Goal: Task Accomplishment & Management: Manage account settings

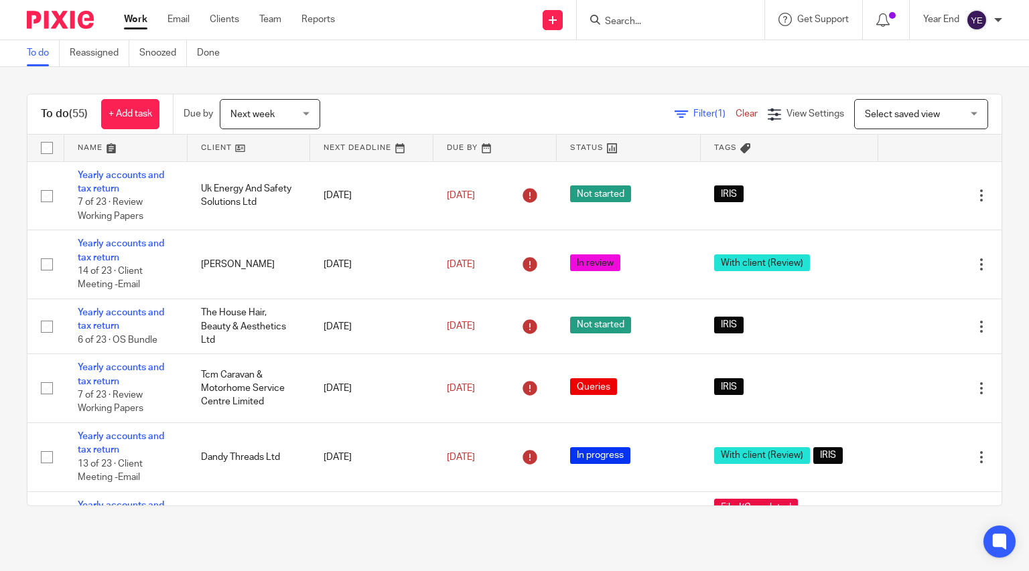
click at [618, 23] on input "Search" at bounding box center [663, 22] width 121 height 12
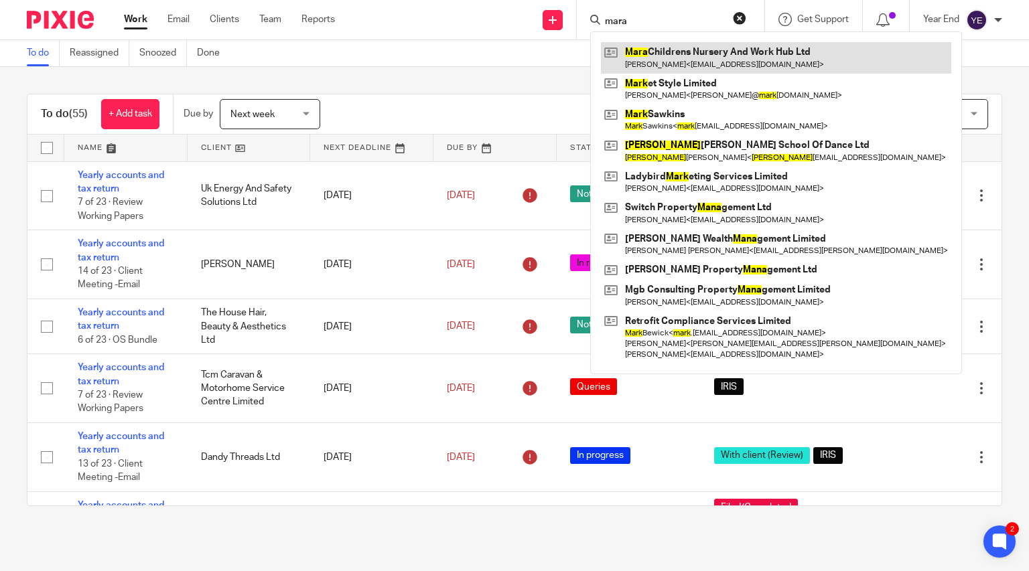
type input "mara"
click at [663, 54] on link at bounding box center [776, 57] width 350 height 31
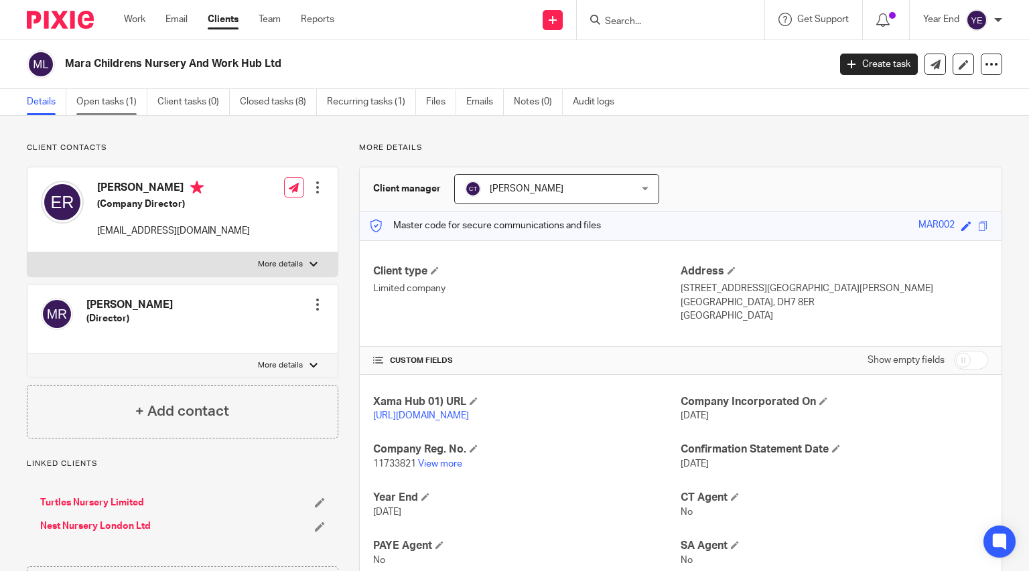
click at [124, 102] on link "Open tasks (1)" at bounding box center [111, 102] width 71 height 26
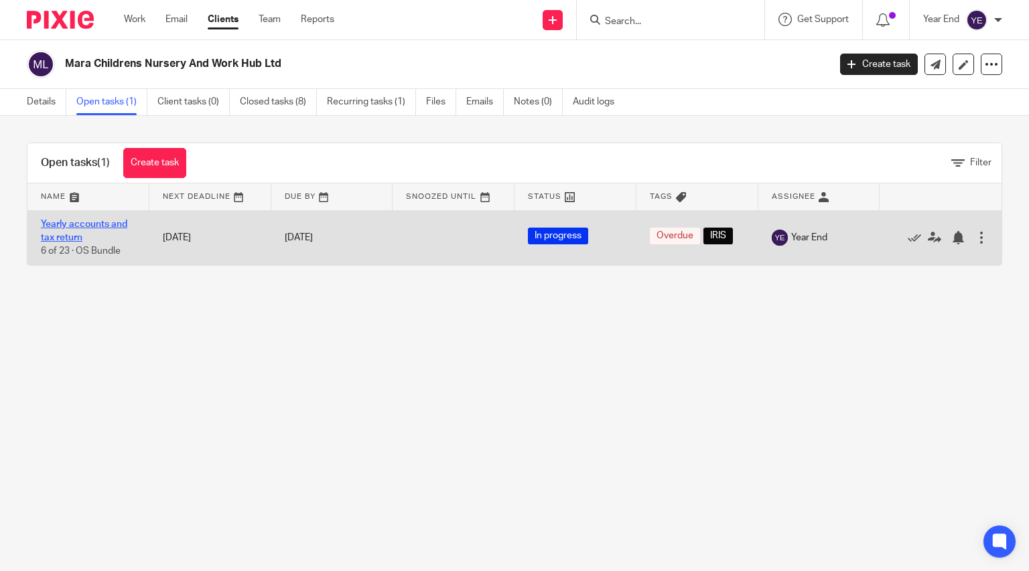
click at [96, 220] on link "Yearly accounts and tax return" at bounding box center [84, 231] width 86 height 23
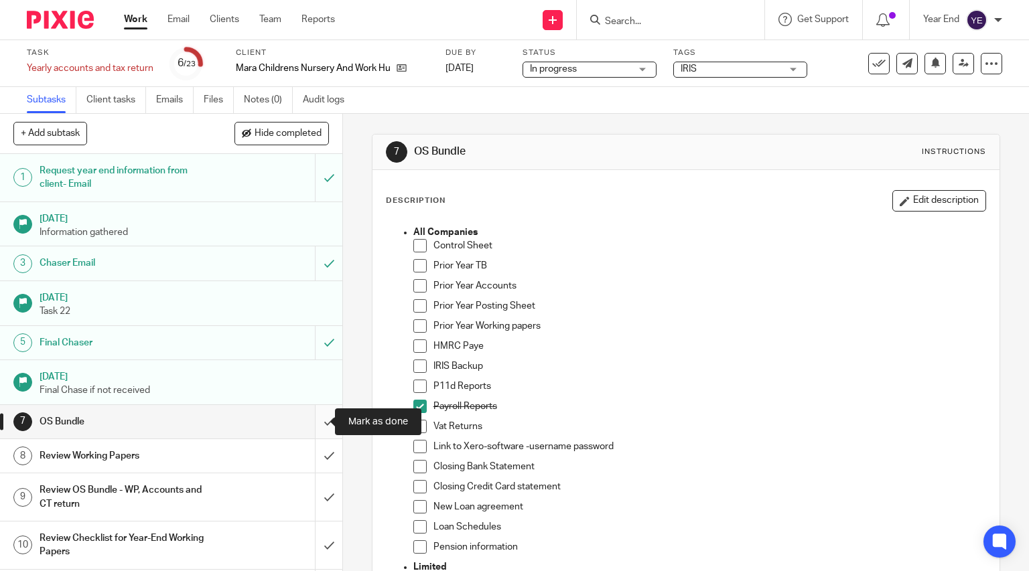
click at [317, 421] on input "submit" at bounding box center [171, 421] width 342 height 33
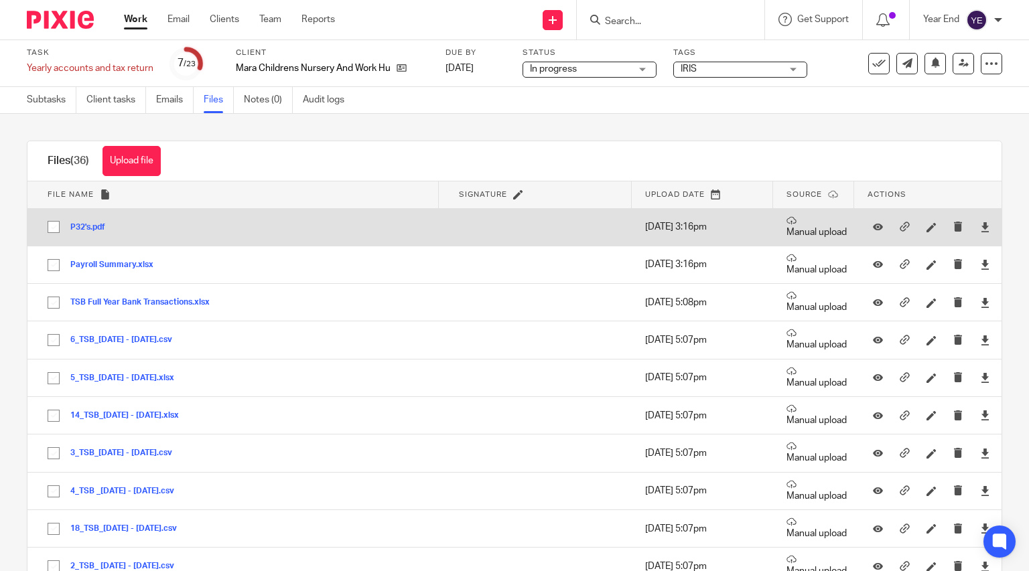
click at [54, 227] on input "checkbox" at bounding box center [53, 226] width 25 height 25
checkbox input "true"
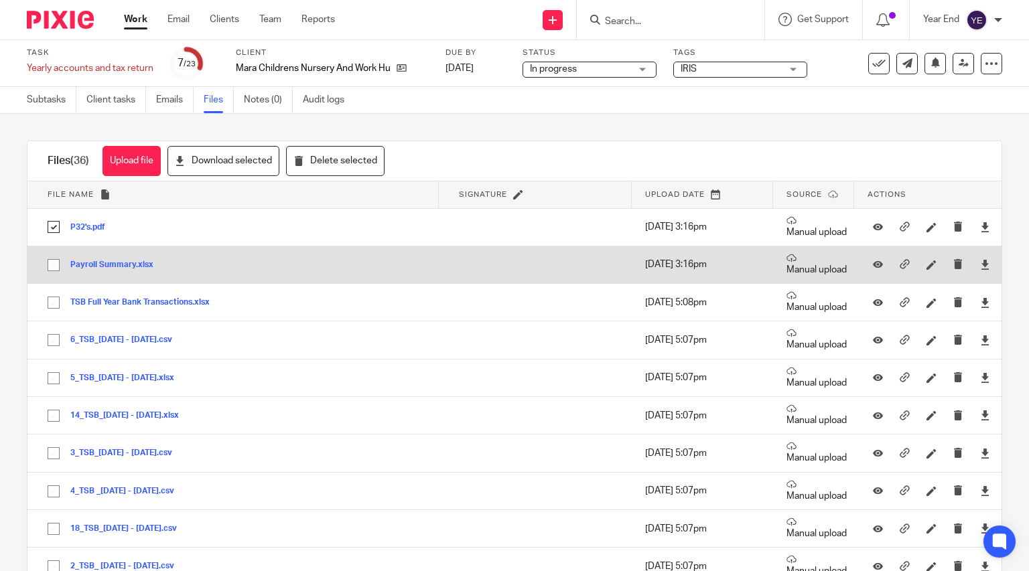
click at [50, 272] on input "checkbox" at bounding box center [53, 264] width 25 height 25
checkbox input "true"
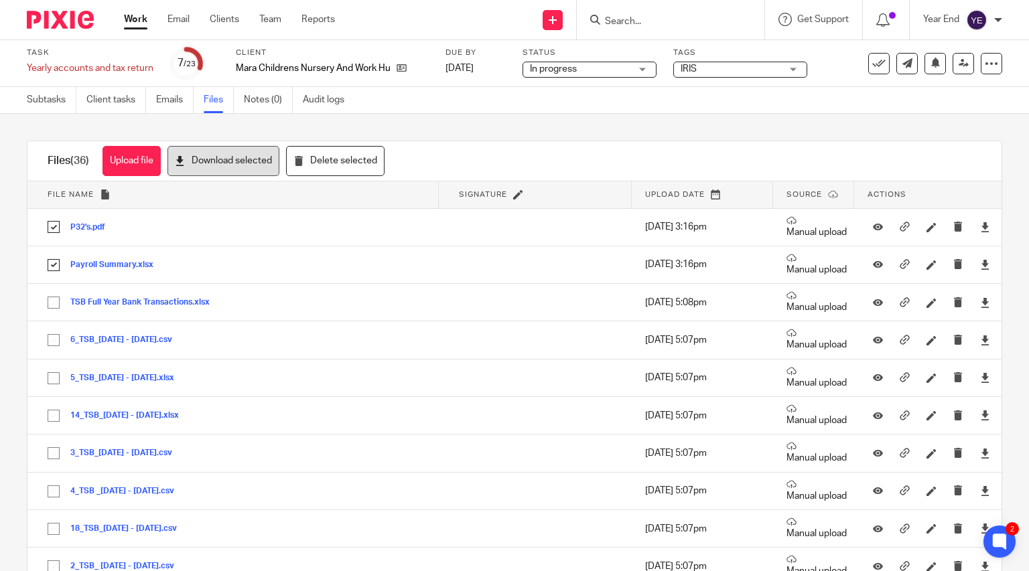
click at [178, 166] on button "Download selected" at bounding box center [223, 161] width 112 height 30
click at [647, 19] on input "Search" at bounding box center [663, 22] width 121 height 12
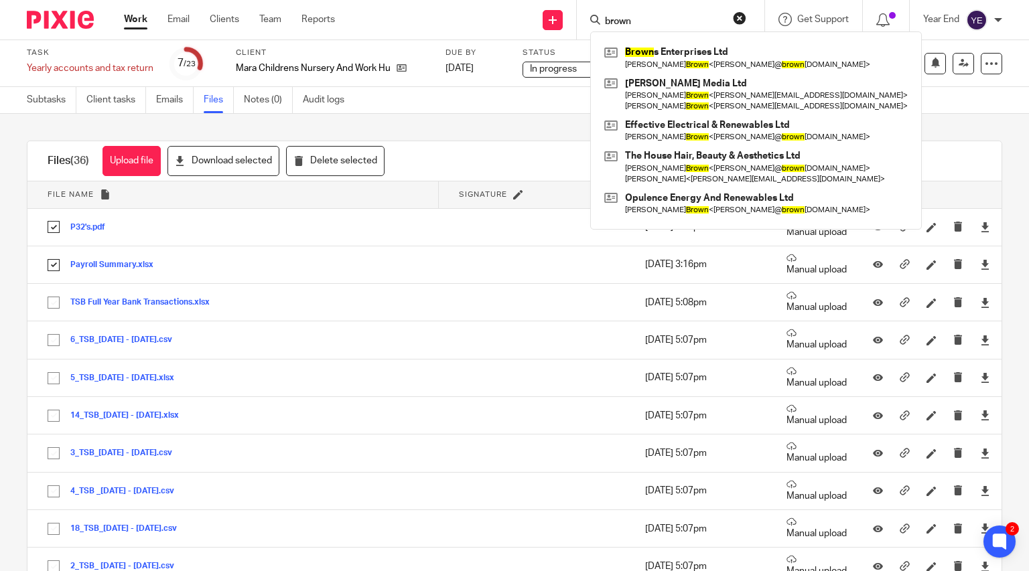
type input "brown"
click button "submit" at bounding box center [0, 0] width 0 height 0
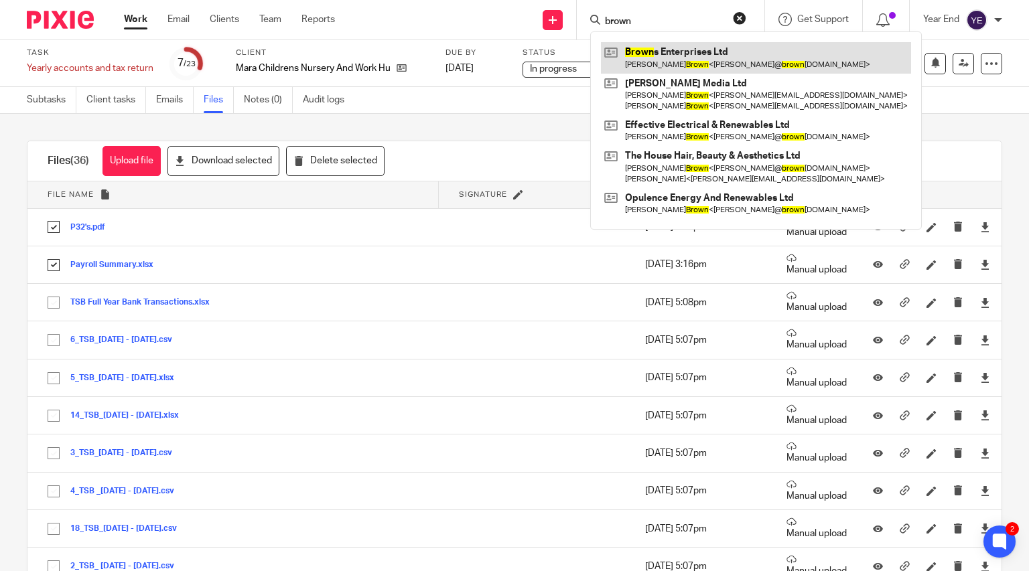
click at [676, 56] on link at bounding box center [756, 57] width 310 height 31
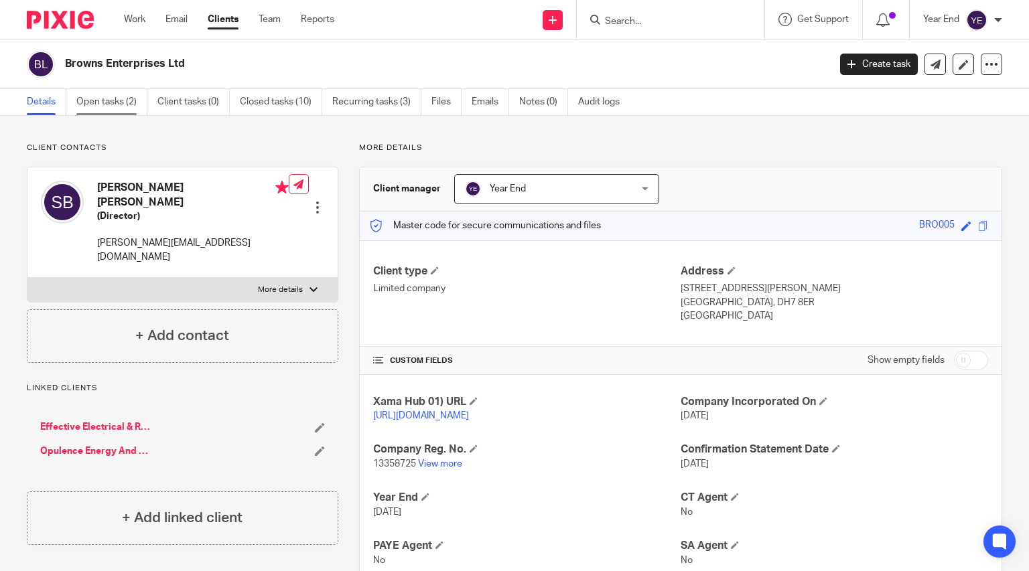
click at [104, 104] on link "Open tasks (2)" at bounding box center [111, 102] width 71 height 26
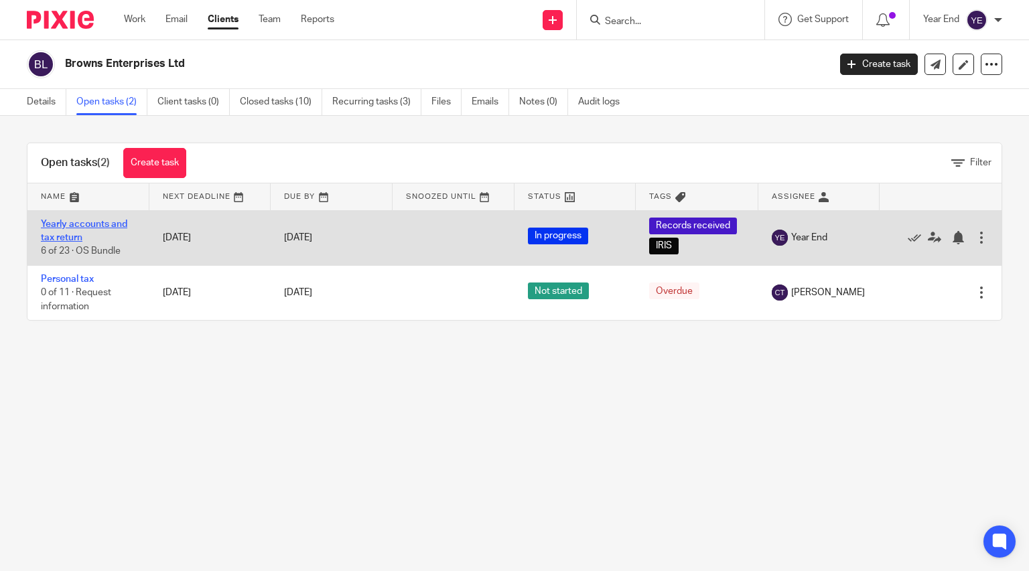
click at [96, 225] on link "Yearly accounts and tax return" at bounding box center [84, 231] width 86 height 23
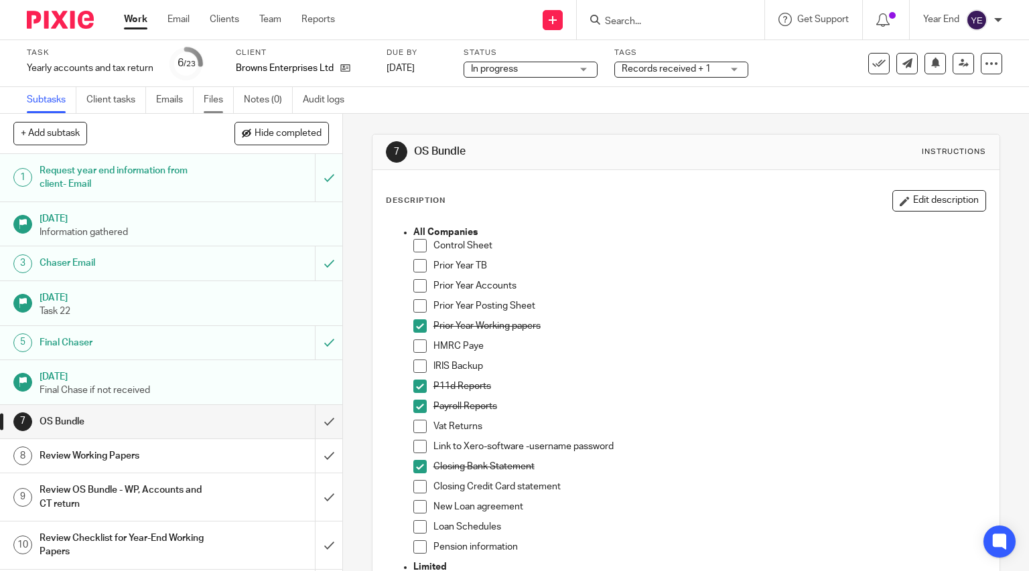
click at [210, 101] on link "Files" at bounding box center [219, 100] width 30 height 26
